Goal: Task Accomplishment & Management: Complete application form

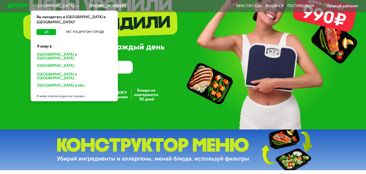
scroll to position [54, 0]
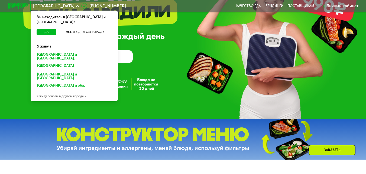
click at [95, 29] on button "Нет, я в другом городе" at bounding box center [85, 32] width 54 height 6
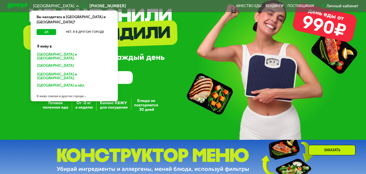
scroll to position [27, 0]
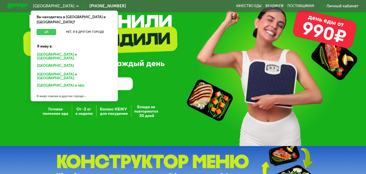
click at [47, 29] on button "Да" at bounding box center [47, 32] width 20 height 6
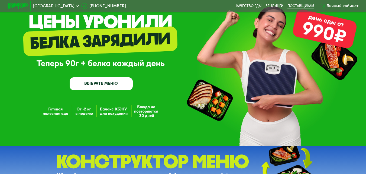
click at [307, 6] on div "поставщикам" at bounding box center [301, 6] width 27 height 4
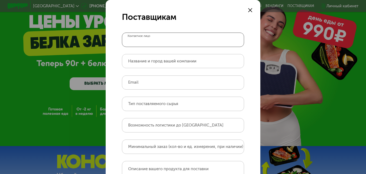
click at [164, 39] on input "Контактное лицо" at bounding box center [183, 40] width 122 height 14
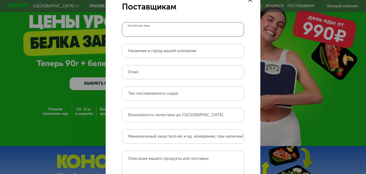
scroll to position [0, 0]
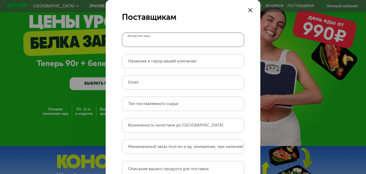
click at [156, 39] on input "Контактное лицо" at bounding box center [183, 40] width 122 height 14
type input "**********"
click at [153, 65] on input "Название и город вашей компании" at bounding box center [183, 61] width 122 height 14
type input "**********"
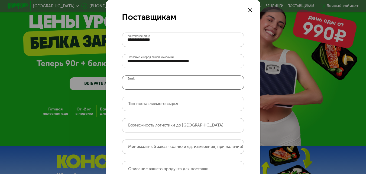
click at [174, 82] on input "Email" at bounding box center [183, 82] width 122 height 14
type input "**********"
click at [157, 103] on label "Тип поставляемого сырья" at bounding box center [153, 103] width 50 height 3
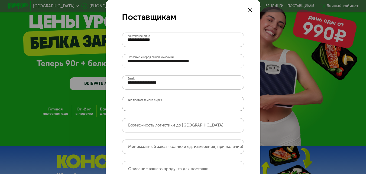
click at [157, 103] on input "Тип поставляемого сырья" at bounding box center [183, 104] width 122 height 14
type input "*******"
click at [171, 123] on div "Возможность логистики до [GEOGRAPHIC_DATA]" at bounding box center [183, 125] width 122 height 14
type input "*"
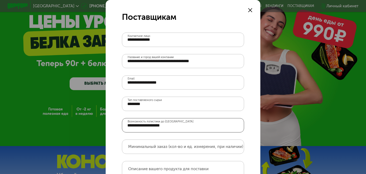
scroll to position [27, 0]
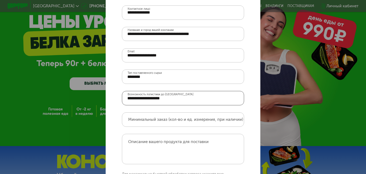
type input "**********"
click at [171, 121] on label "Минимальный заказ (кол-во и ед. измерения, при наличии)" at bounding box center [185, 119] width 115 height 3
click at [171, 122] on input "Минимальный заказ (кол-во и ед. измерения, при наличии)" at bounding box center [183, 119] width 122 height 14
click at [192, 123] on input "Минимальный заказ (кол-во и ед. измерения, при наличии)" at bounding box center [183, 119] width 122 height 14
click at [193, 122] on input "Минимальный заказ (кол-во и ед. измерения, при наличии)" at bounding box center [183, 119] width 122 height 14
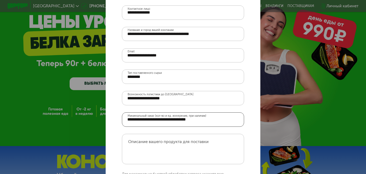
click at [145, 120] on input "Минимальный заказ (кол-во и ед. измерения, при наличии)" at bounding box center [183, 119] width 122 height 14
click at [171, 122] on input "Минимальный заказ (кол-во и ед. измерения, при наличии)" at bounding box center [183, 119] width 122 height 14
click at [145, 119] on input "Минимальный заказ (кол-во и ед. измерения, при наличии)" at bounding box center [183, 119] width 122 height 14
click at [178, 120] on input "Минимальный заказ (кол-во и ед. измерения, при наличии)" at bounding box center [183, 119] width 122 height 14
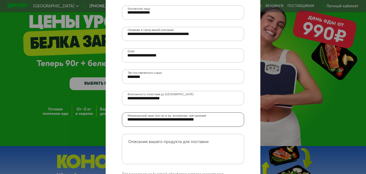
click at [232, 121] on input "Минимальный заказ (кол-во и ед. измерения, при наличии)" at bounding box center [183, 119] width 122 height 14
click at [149, 120] on input "Минимальный заказ (кол-во и ед. измерения, при наличии)" at bounding box center [183, 119] width 122 height 14
click at [170, 121] on input "Минимальный заказ (кол-во и ед. измерения, при наличии)" at bounding box center [183, 119] width 122 height 14
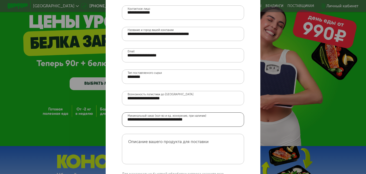
click at [231, 125] on input "Минимальный заказ (кол-во и ед. измерения, при наличии)" at bounding box center [183, 119] width 122 height 14
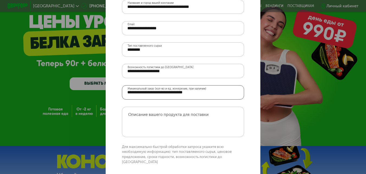
type input "**********"
click at [195, 124] on textarea "Описание вашего продукта для поставки" at bounding box center [183, 122] width 122 height 31
click at [206, 123] on textarea "Описание вашего продукта для поставки" at bounding box center [183, 122] width 122 height 31
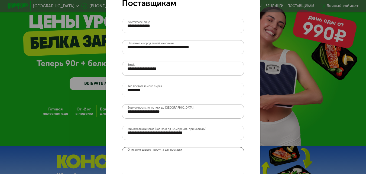
scroll to position [2, 0]
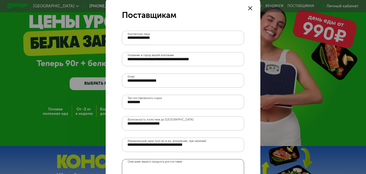
paste textarea "**********"
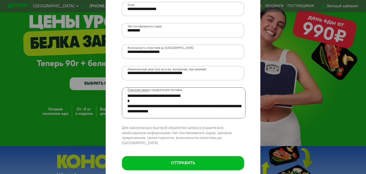
scroll to position [108, 0]
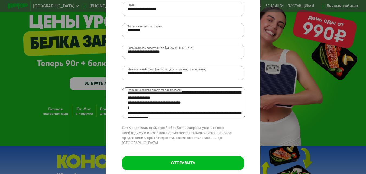
click at [193, 101] on textarea "Описание вашего продукта для поставки" at bounding box center [183, 102] width 123 height 31
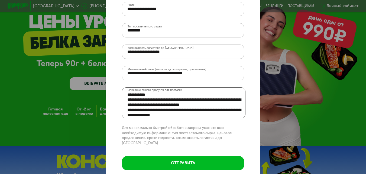
scroll to position [89, 0]
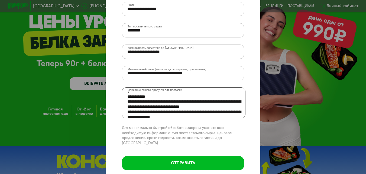
drag, startPoint x: 181, startPoint y: 112, endPoint x: 140, endPoint y: 111, distance: 40.4
click at [140, 111] on textarea "Описание вашего продукта для поставки" at bounding box center [183, 102] width 123 height 31
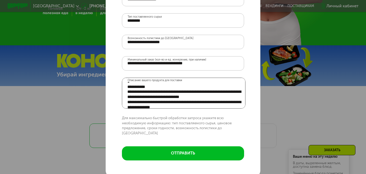
scroll to position [136, 0]
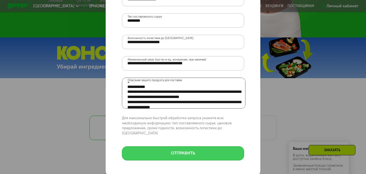
type textarea "**********"
click at [202, 149] on button "отправить" at bounding box center [183, 153] width 122 height 14
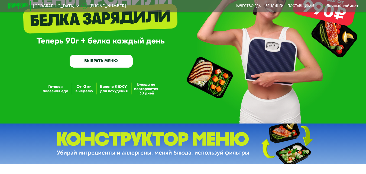
scroll to position [54, 0]
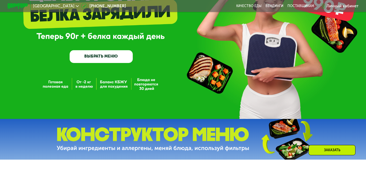
drag, startPoint x: 265, startPoint y: 91, endPoint x: 206, endPoint y: 92, distance: 59.1
click at [206, 92] on div "GrowFood — доставка правильного питания ВЫБРАТЬ МЕНЮ" at bounding box center [183, 32] width 366 height 173
